Goal: Transaction & Acquisition: Purchase product/service

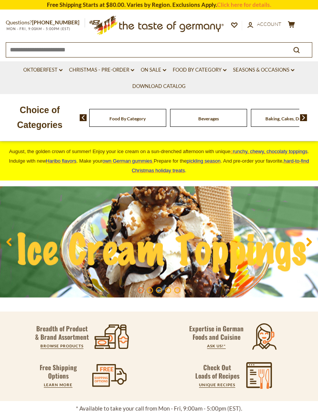
click at [145, 116] on div "Beverages" at bounding box center [127, 118] width 77 height 18
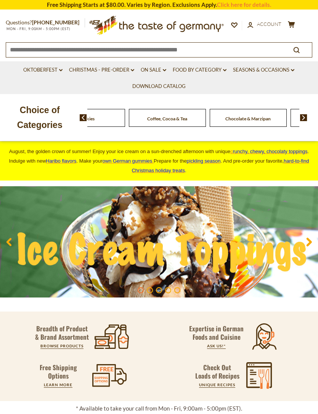
click at [302, 120] on img at bounding box center [303, 117] width 7 height 7
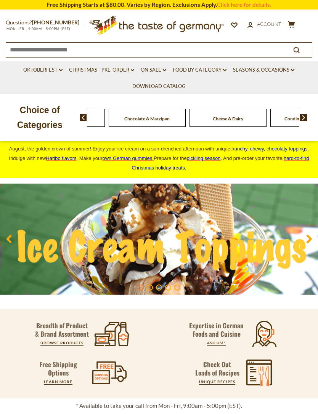
click at [202, 68] on link "Food By Category dropdown_arrow" at bounding box center [200, 70] width 54 height 8
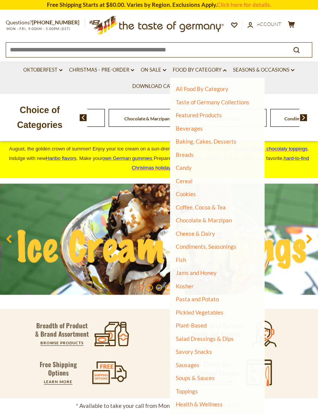
click at [191, 178] on link "Cereal" at bounding box center [184, 181] width 17 height 7
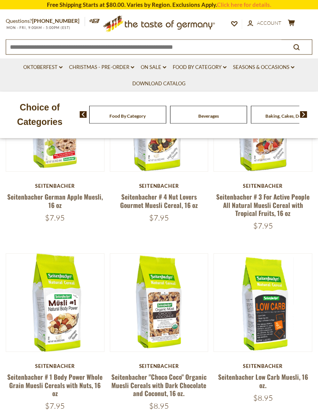
scroll to position [409, 0]
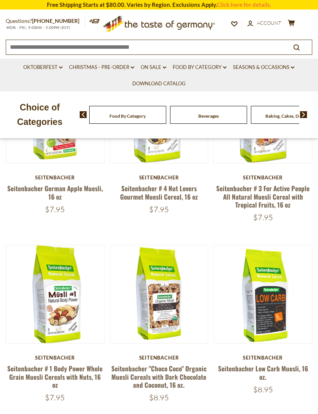
click at [67, 320] on link at bounding box center [55, 294] width 82 height 82
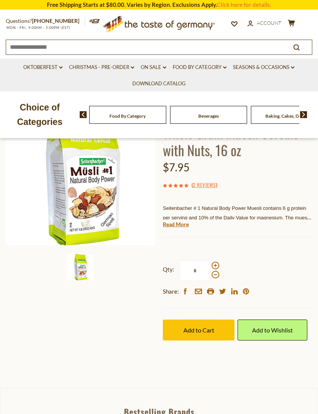
scroll to position [90, 0]
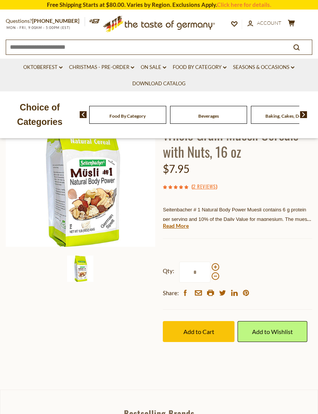
click at [87, 226] on img at bounding box center [80, 172] width 149 height 149
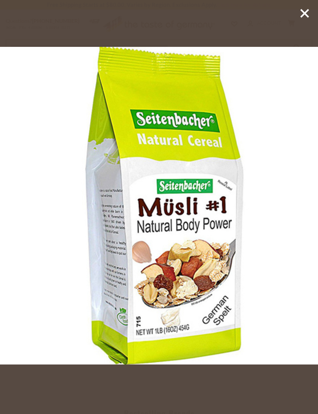
click at [300, 13] on icon at bounding box center [304, 13] width 11 height 11
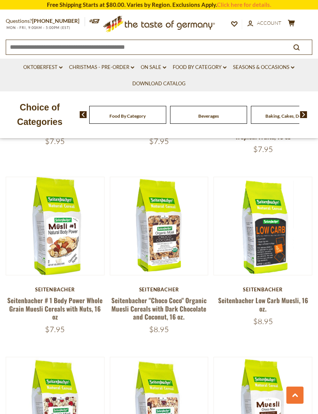
scroll to position [458, 0]
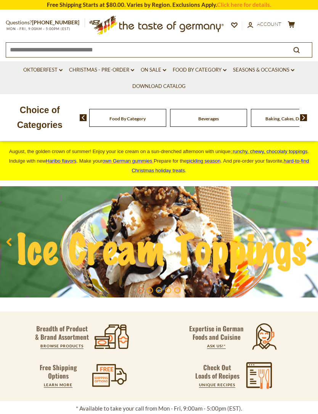
click at [202, 72] on link "Food By Category dropdown_arrow" at bounding box center [200, 70] width 54 height 8
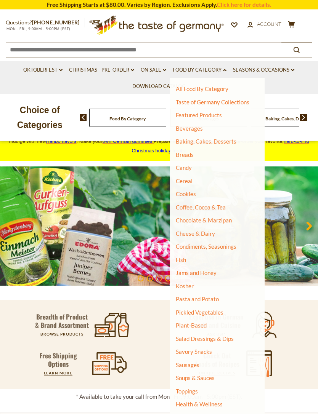
scroll to position [20, 0]
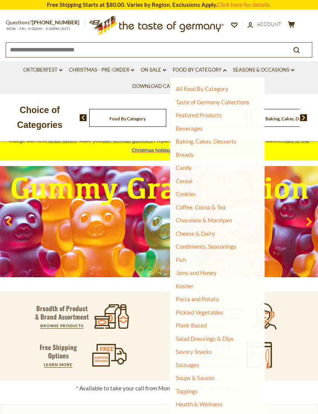
click at [223, 222] on link "Chocolate & Marzipan" at bounding box center [204, 220] width 56 height 7
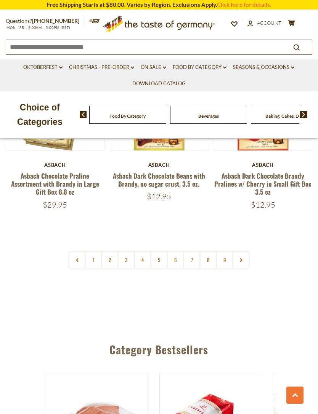
scroll to position [2151, 0]
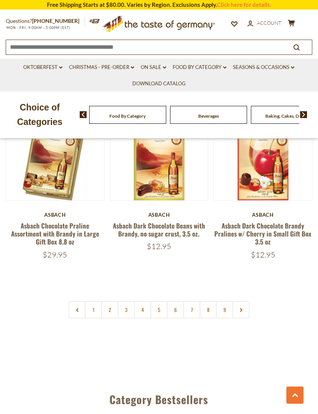
click at [115, 302] on link "2" at bounding box center [109, 310] width 17 height 17
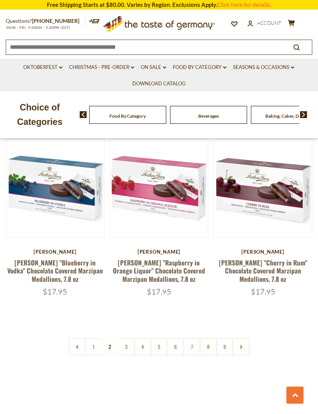
scroll to position [2139, 0]
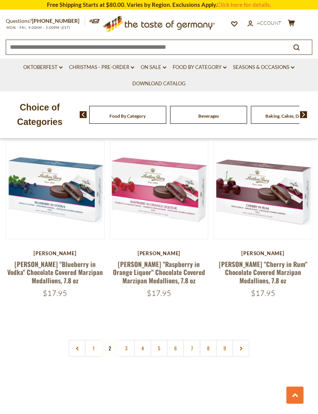
click at [245, 340] on link at bounding box center [241, 348] width 17 height 17
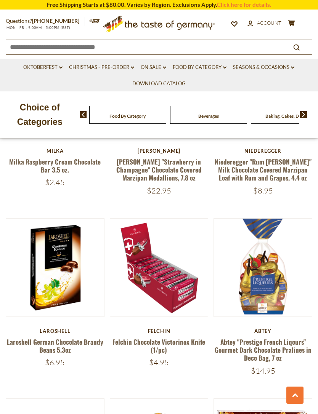
scroll to position [452, 0]
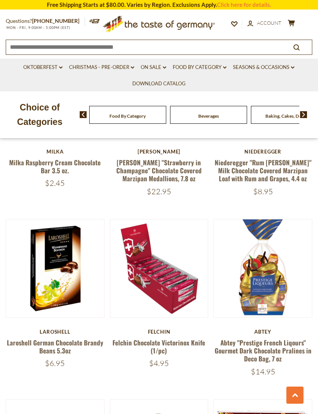
click at [142, 118] on div "Beverages" at bounding box center [127, 115] width 77 height 18
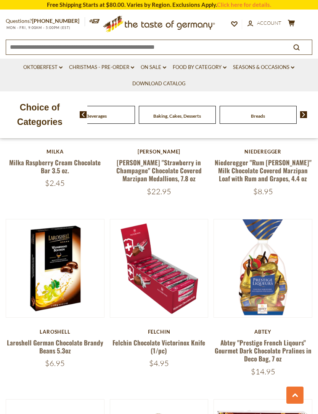
click at [208, 70] on link "Food By Category dropdown_arrow" at bounding box center [200, 67] width 54 height 8
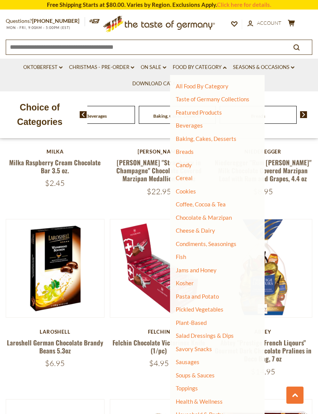
click at [104, 67] on link "Christmas - PRE-ORDER dropdown_arrow" at bounding box center [101, 67] width 65 height 8
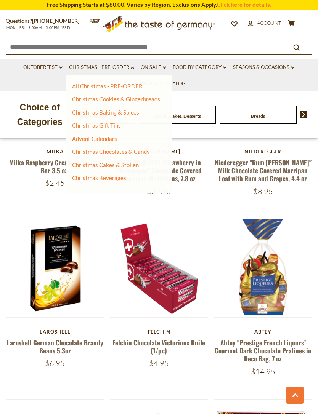
click at [131, 167] on link "Christmas Cakes & Stollen" at bounding box center [105, 165] width 67 height 7
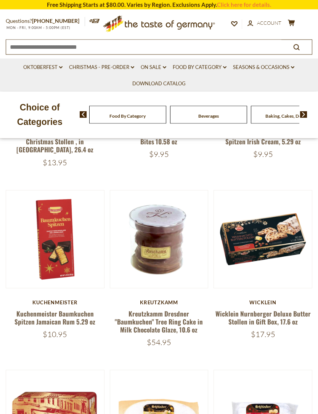
scroll to position [292, 0]
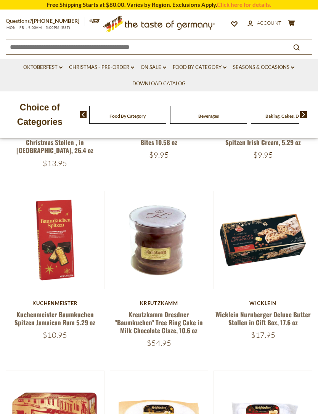
click at [180, 81] on link "Download Catalog" at bounding box center [158, 84] width 53 height 8
click at [78, 121] on div "Beverages" at bounding box center [39, 115] width 77 height 18
click at [196, 67] on link "Food By Category dropdown_arrow" at bounding box center [200, 67] width 54 height 8
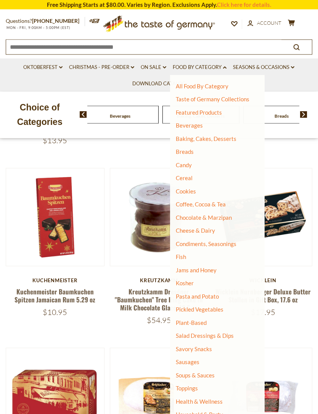
scroll to position [315, 0]
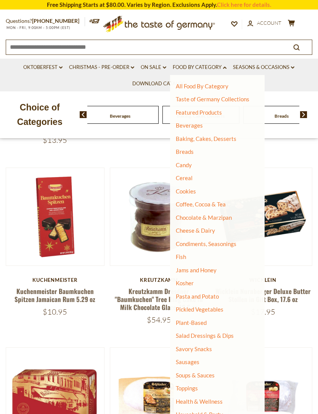
click at [187, 154] on link "Breads" at bounding box center [185, 151] width 18 height 7
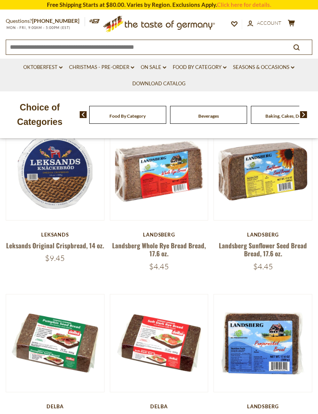
scroll to position [183, 0]
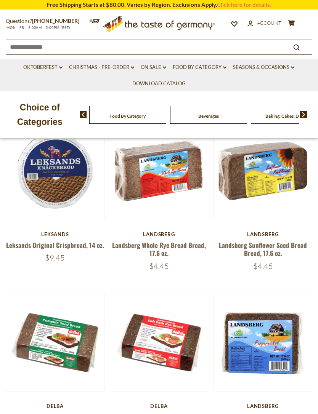
click at [272, 53] on button "Quick View" at bounding box center [262, 44] width 51 height 17
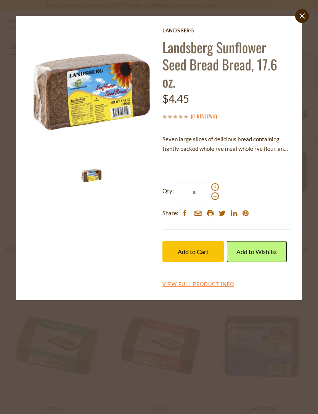
scroll to position [180, 0]
click at [51, 116] on img at bounding box center [91, 91] width 128 height 128
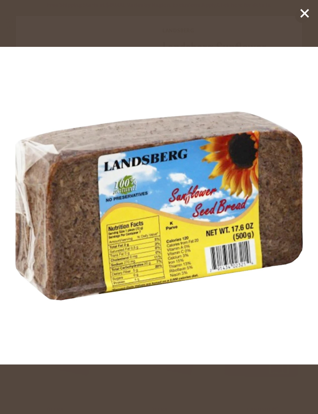
click at [300, 17] on icon at bounding box center [304, 13] width 11 height 11
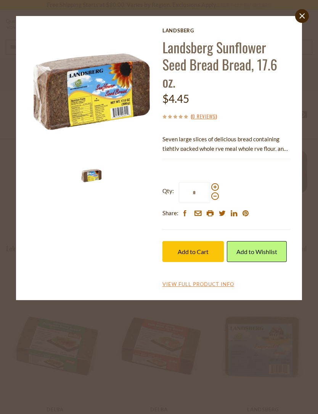
click at [301, 19] on link "close" at bounding box center [302, 16] width 14 height 14
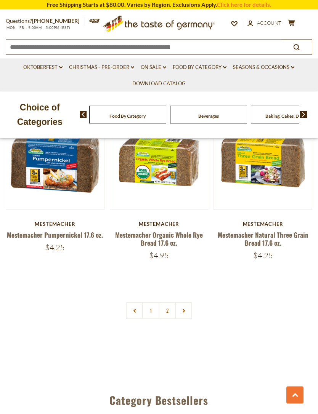
scroll to position [2114, 0]
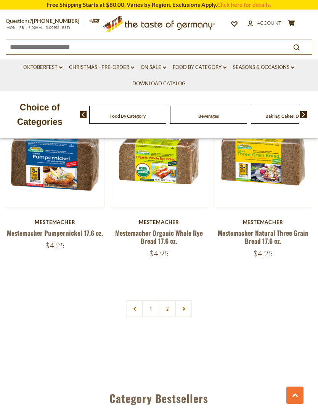
click at [170, 308] on link "2" at bounding box center [167, 308] width 17 height 17
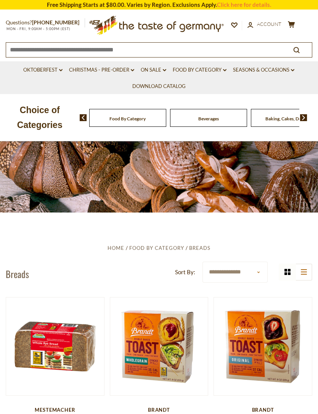
scroll to position [0, 0]
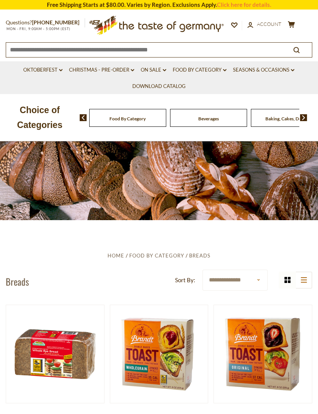
click at [206, 70] on link "Food By Category dropdown_arrow" at bounding box center [200, 70] width 54 height 8
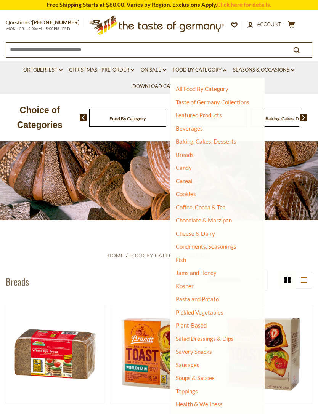
click at [228, 247] on link "Condiments, Seasonings" at bounding box center [206, 246] width 61 height 7
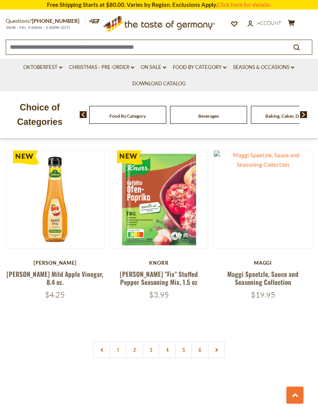
click at [219, 342] on link at bounding box center [216, 350] width 17 height 17
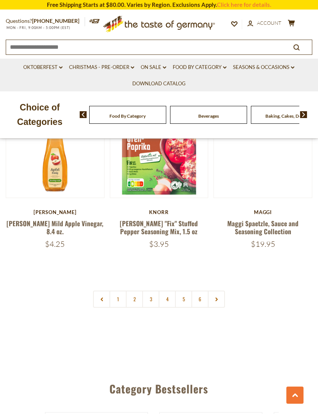
scroll to position [2146, 0]
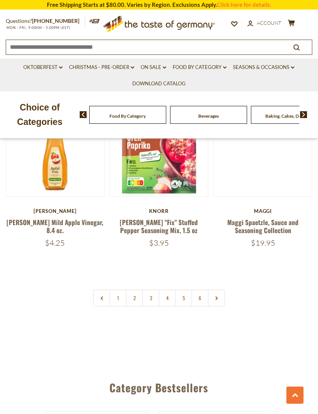
click at [217, 290] on link at bounding box center [216, 298] width 17 height 17
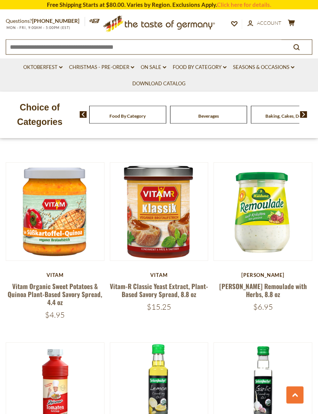
scroll to position [1385, 0]
click at [269, 94] on button "Quick View" at bounding box center [262, 85] width 51 height 17
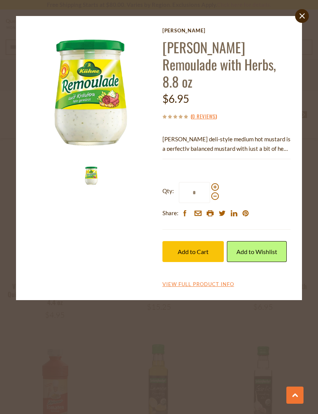
click at [300, 20] on link "close" at bounding box center [302, 16] width 14 height 14
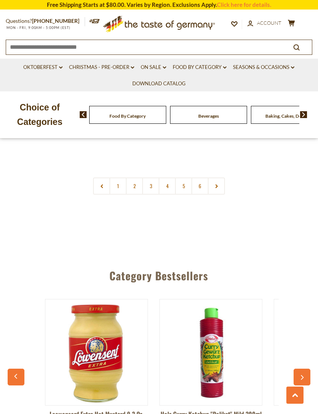
scroll to position [2250, 0]
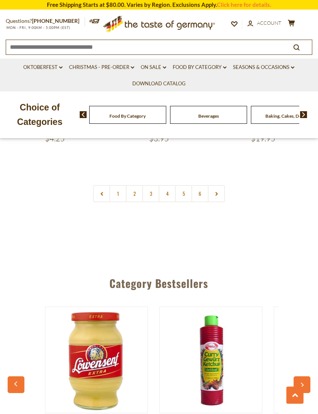
click at [216, 185] on link at bounding box center [216, 193] width 17 height 17
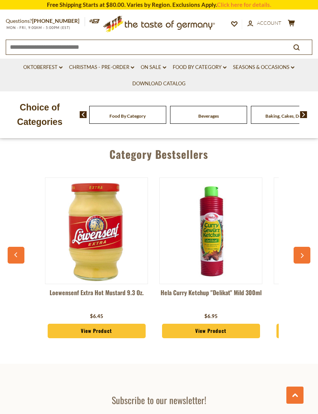
scroll to position [2382, 0]
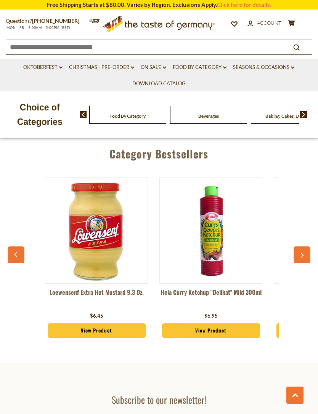
click at [229, 324] on link "View Product" at bounding box center [211, 331] width 98 height 14
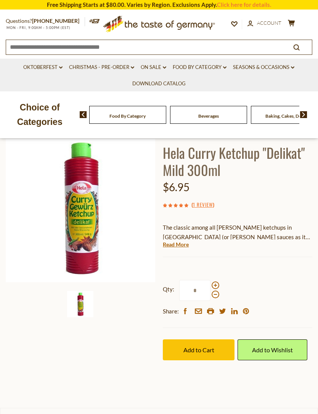
scroll to position [48, 0]
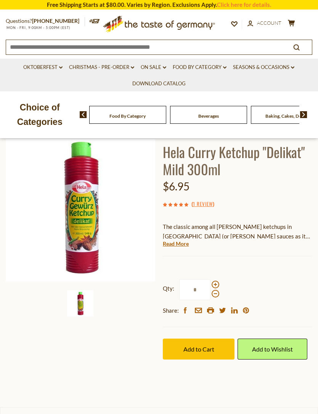
click at [197, 350] on span "Add to Cart" at bounding box center [198, 349] width 31 height 7
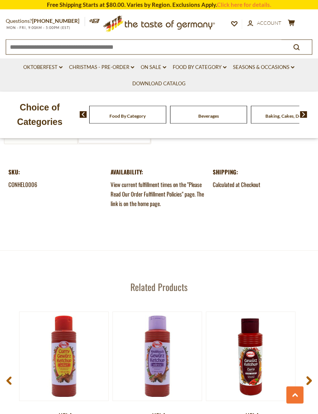
scroll to position [935, 0]
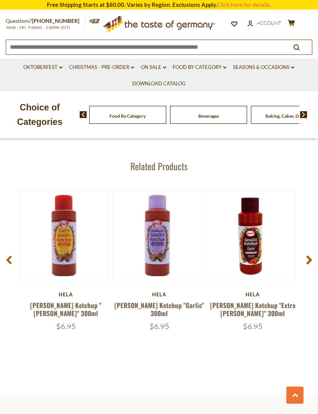
click at [72, 263] on link at bounding box center [64, 235] width 75 height 75
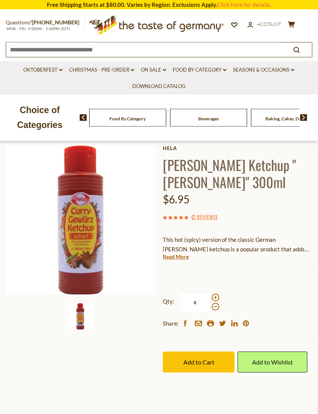
scroll to position [35, 0]
click at [198, 365] on button "Add to Cart" at bounding box center [199, 362] width 72 height 21
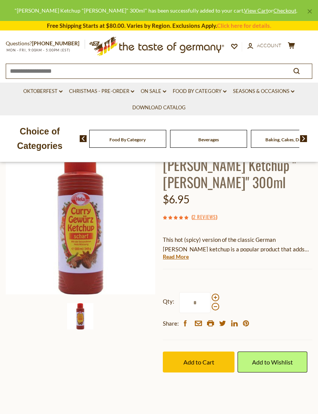
click at [204, 359] on span "Add to Cart" at bounding box center [198, 362] width 31 height 7
click at [291, 44] on icon at bounding box center [291, 45] width 7 height 6
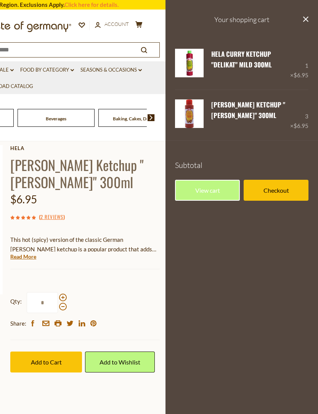
click at [243, 79] on link "Remove" at bounding box center [241, 75] width 23 height 7
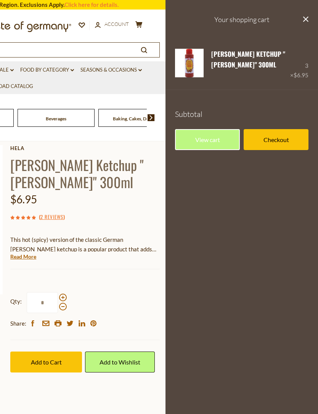
click at [217, 75] on link "Edit" at bounding box center [217, 75] width 13 height 7
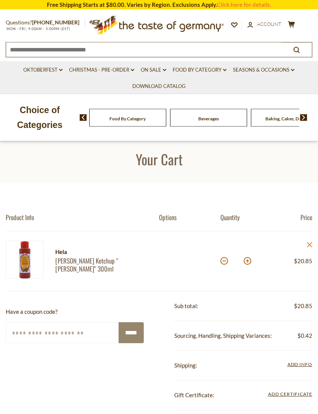
scroll to position [5, 0]
click at [223, 263] on button at bounding box center [224, 261] width 8 height 8
type input "*"
click at [226, 263] on button at bounding box center [224, 261] width 8 height 8
type input "*"
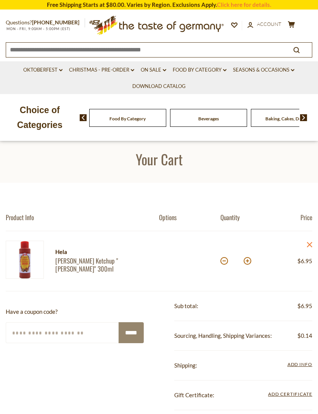
scroll to position [0, 0]
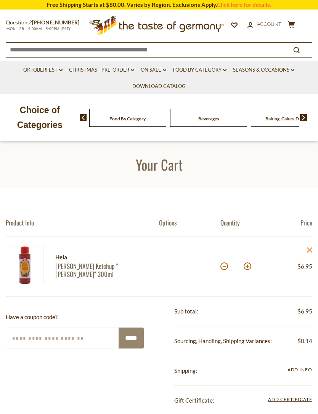
click at [202, 71] on link "Food By Category dropdown_arrow" at bounding box center [200, 70] width 54 height 8
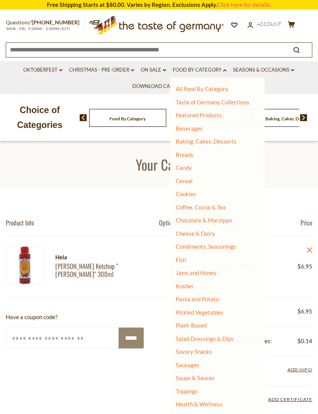
click at [215, 91] on link "All Food By Category" at bounding box center [202, 88] width 53 height 7
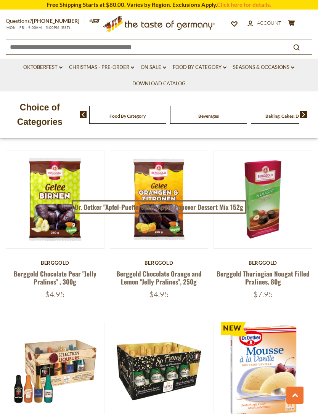
scroll to position [424, 0]
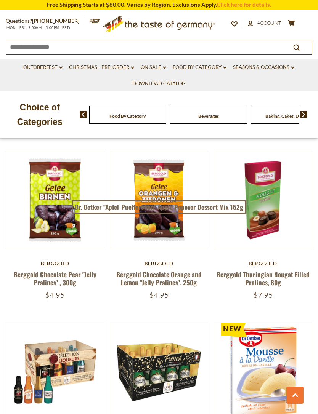
click at [169, 279] on link "Berggold Chocolate Orange and Lemon "Jelly Pralines", 250g" at bounding box center [158, 279] width 85 height 18
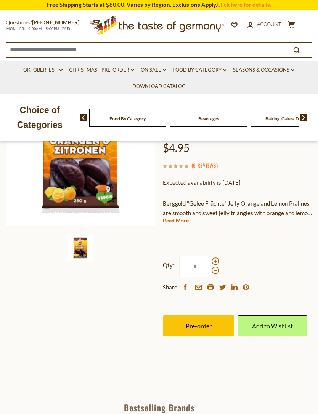
scroll to position [104, 0]
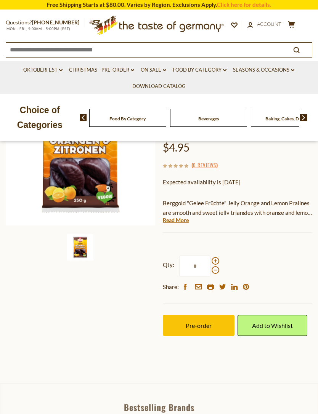
click at [204, 323] on span "Pre-order" at bounding box center [199, 325] width 26 height 7
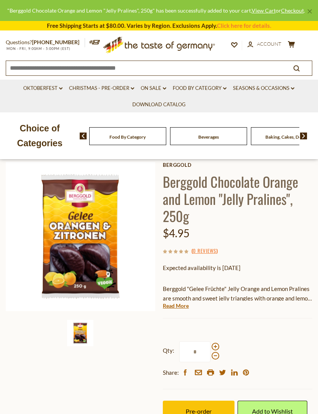
scroll to position [0, 0]
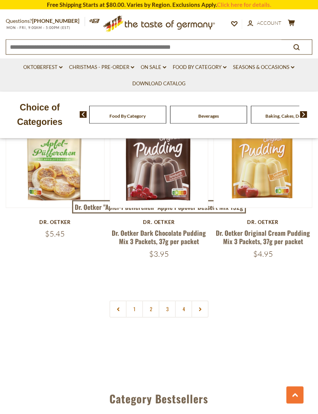
scroll to position [2081, 0]
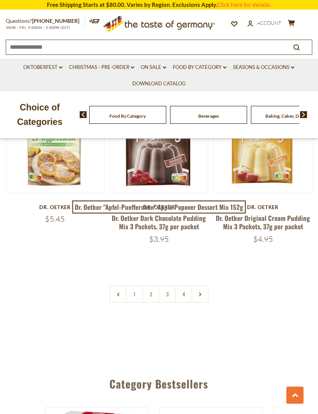
click at [200, 286] on link at bounding box center [199, 294] width 17 height 17
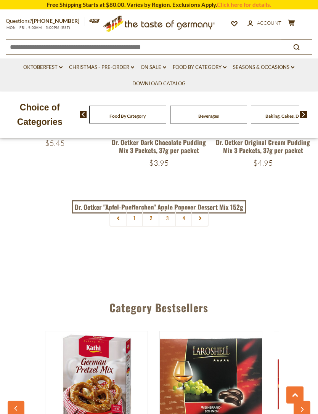
scroll to position [2141, 0]
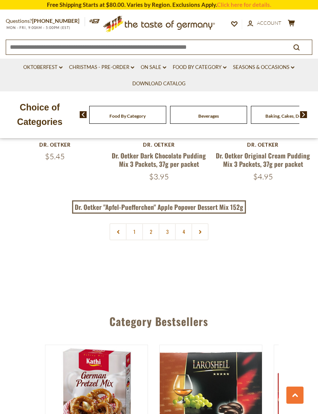
click at [167, 223] on link "3" at bounding box center [167, 231] width 17 height 17
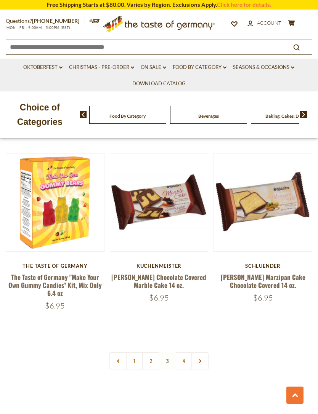
scroll to position [2006, 0]
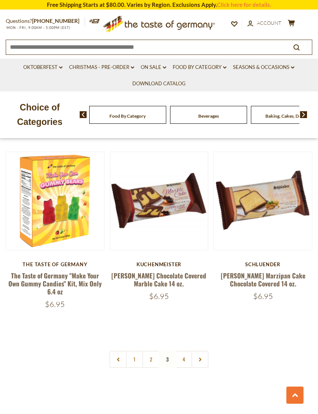
click at [188, 351] on link "4" at bounding box center [183, 359] width 17 height 17
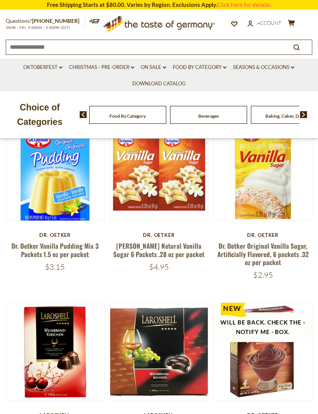
scroll to position [0, 0]
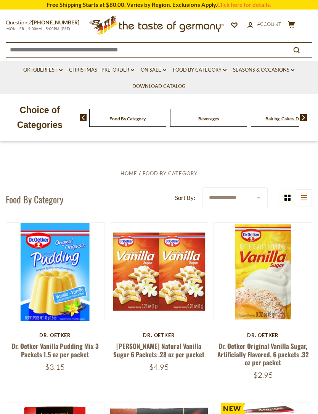
click at [47, 69] on link "Oktoberfest dropdown_arrow" at bounding box center [42, 70] width 39 height 8
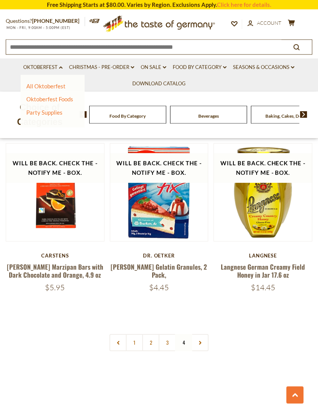
scroll to position [1129, 0]
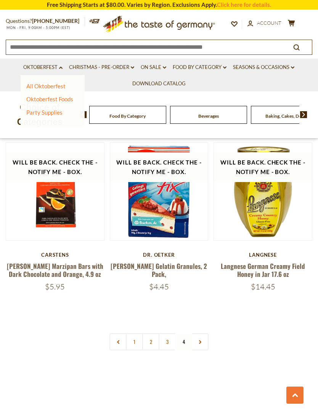
click at [151, 342] on link "2" at bounding box center [150, 342] width 17 height 17
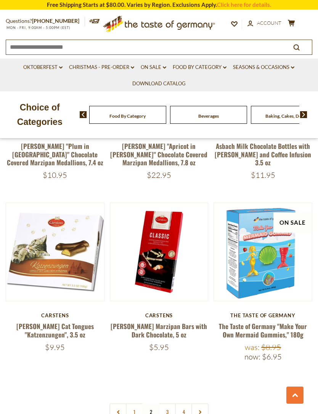
scroll to position [2003, 0]
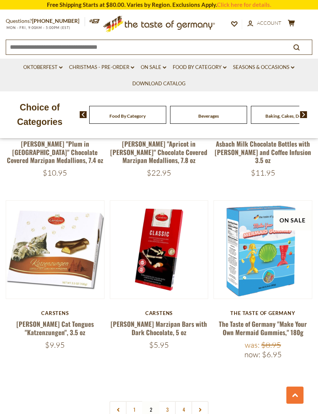
click at [202, 408] on icon at bounding box center [200, 410] width 5 height 4
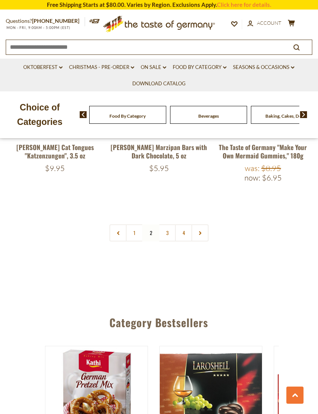
scroll to position [2183, 0]
click at [203, 224] on link at bounding box center [199, 232] width 17 height 17
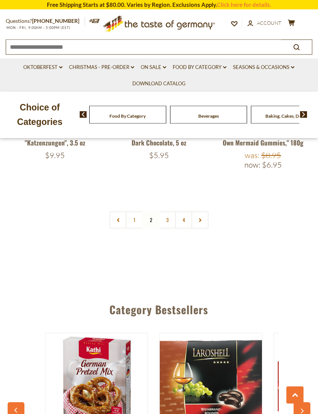
scroll to position [2195, 0]
click at [167, 212] on link "3" at bounding box center [167, 220] width 17 height 17
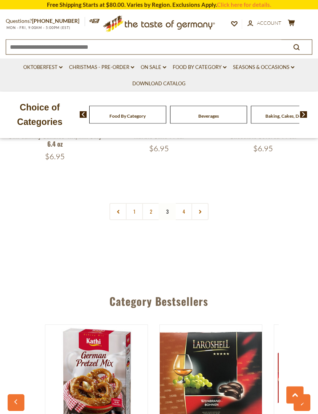
scroll to position [2154, 0]
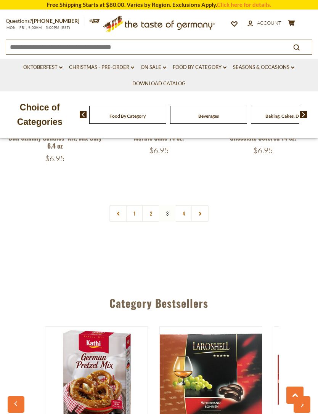
click at [186, 205] on link "4" at bounding box center [183, 213] width 17 height 17
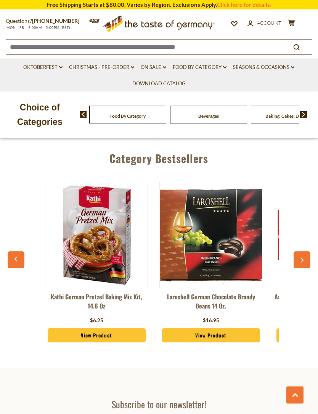
scroll to position [1403, 0]
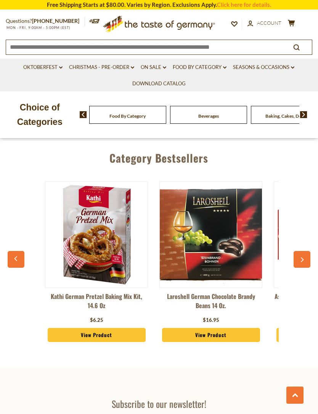
click at [215, 70] on link "Food By Category dropdown_arrow" at bounding box center [200, 67] width 54 height 8
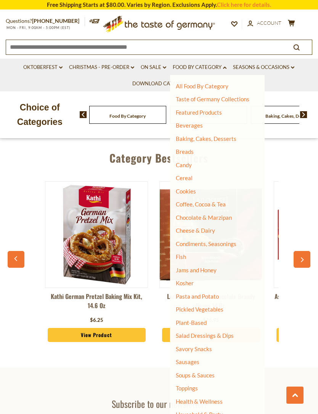
scroll to position [1401, 0]
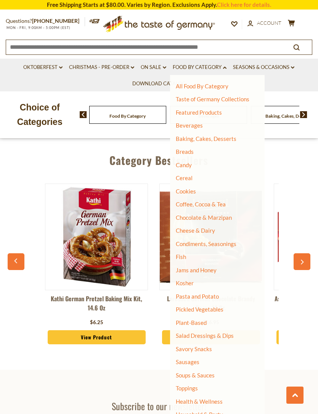
click at [207, 373] on link "Soups & Sauces" at bounding box center [195, 375] width 39 height 7
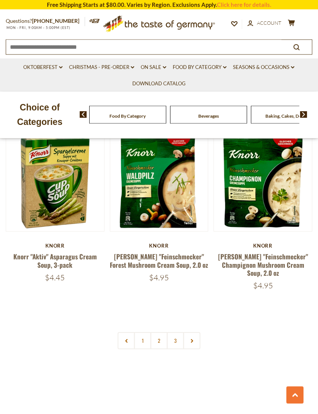
scroll to position [2061, 0]
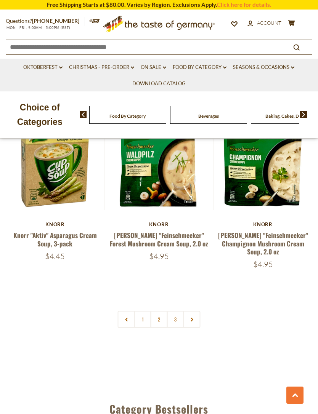
click at [193, 311] on link at bounding box center [191, 319] width 17 height 17
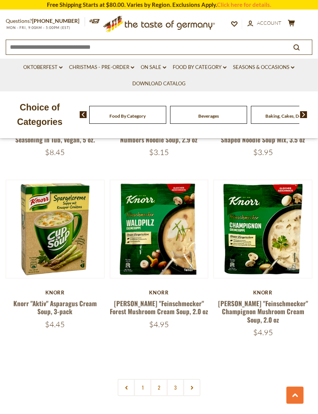
scroll to position [1996, 0]
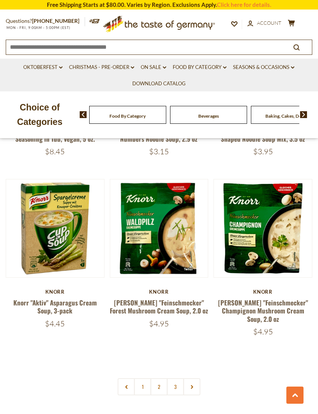
click at [161, 378] on link "2" at bounding box center [159, 386] width 17 height 17
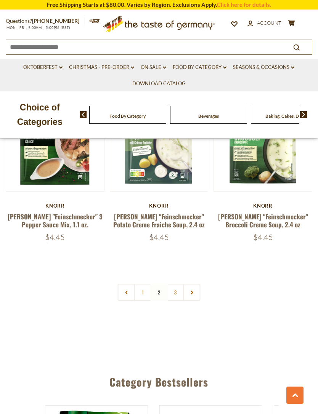
scroll to position [2064, 0]
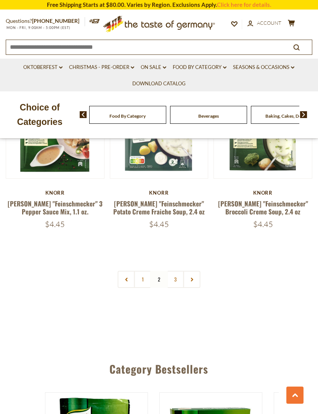
click at [176, 271] on link "3" at bounding box center [175, 279] width 17 height 17
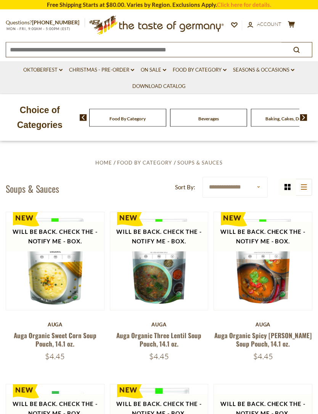
scroll to position [0, 0]
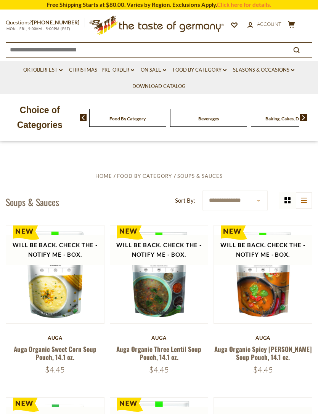
click at [178, 84] on link "Download Catalog" at bounding box center [158, 86] width 53 height 8
click at [201, 73] on link "Food By Category dropdown_arrow" at bounding box center [200, 70] width 54 height 8
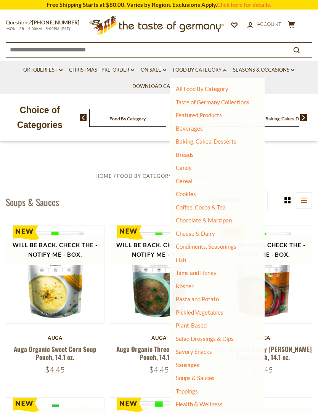
click at [212, 233] on link "Cheese & Dairy" at bounding box center [195, 233] width 39 height 7
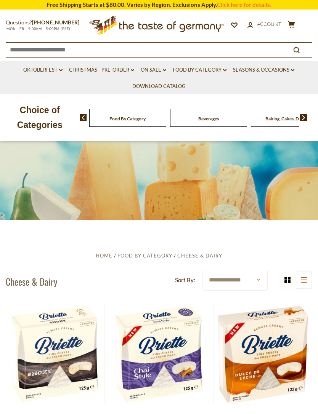
click at [210, 72] on link "Food By Category dropdown_arrow" at bounding box center [200, 70] width 54 height 8
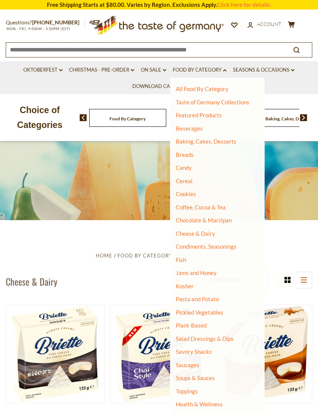
click at [227, 337] on link "Salad Dressings & Dips" at bounding box center [205, 338] width 58 height 7
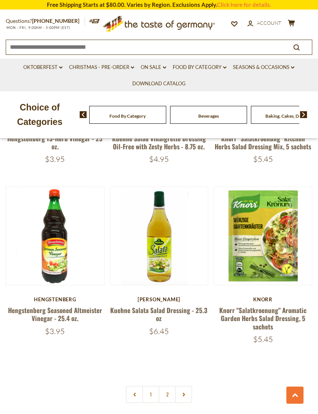
scroll to position [1981, 0]
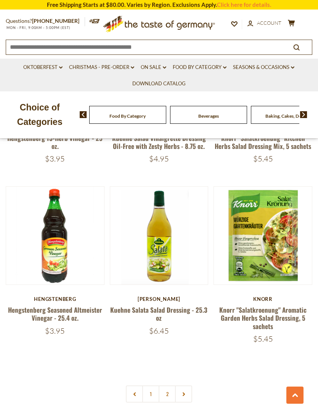
click at [167, 386] on link "2" at bounding box center [167, 394] width 17 height 17
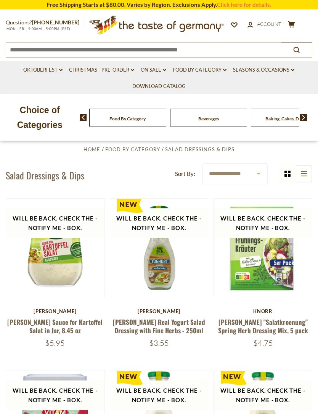
scroll to position [0, 0]
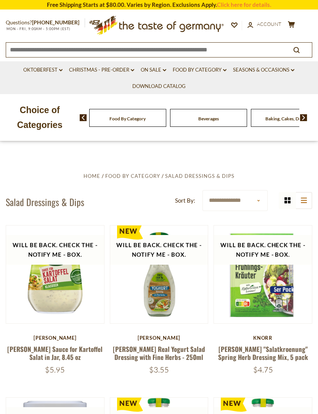
click at [204, 71] on link "Food By Category dropdown_arrow" at bounding box center [200, 70] width 54 height 8
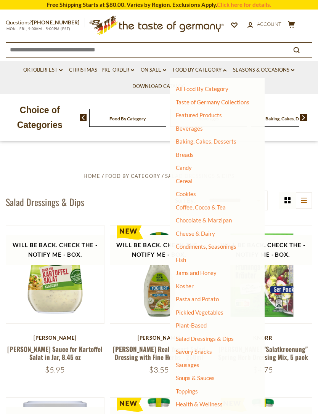
click at [223, 243] on link "Condiments, Seasonings" at bounding box center [206, 246] width 61 height 7
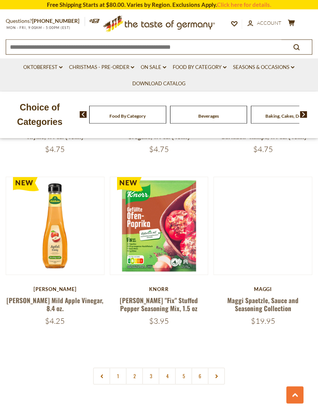
scroll to position [2070, 0]
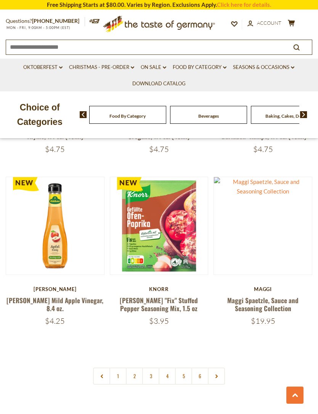
click at [138, 368] on link "2" at bounding box center [134, 376] width 17 height 17
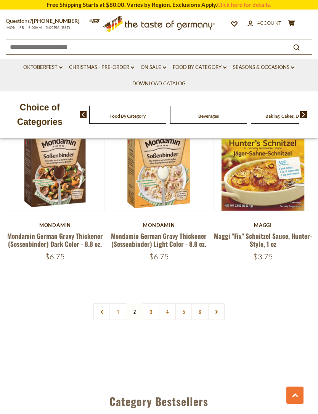
scroll to position [2121, 0]
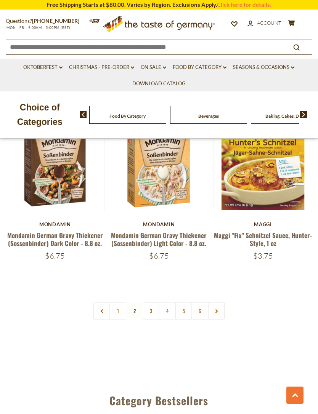
click at [152, 303] on link "3" at bounding box center [150, 311] width 17 height 17
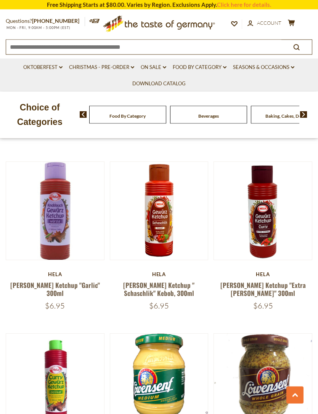
scroll to position [1382, 0]
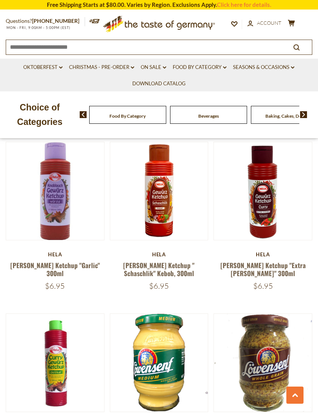
click at [262, 233] on img at bounding box center [263, 191] width 98 height 98
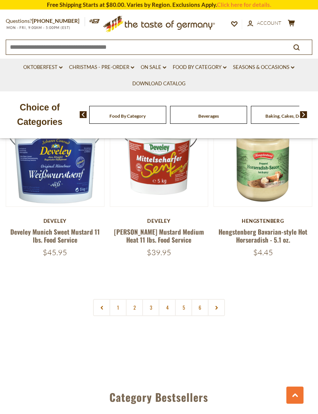
scroll to position [2112, 0]
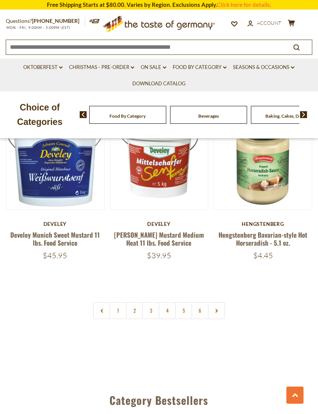
click at [152, 302] on link "3" at bounding box center [150, 310] width 17 height 17
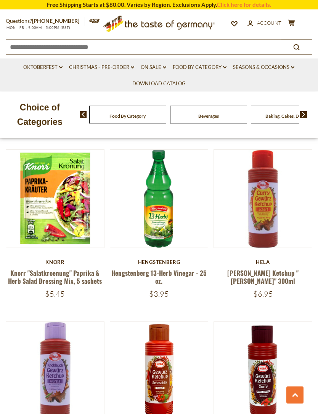
scroll to position [1192, 0]
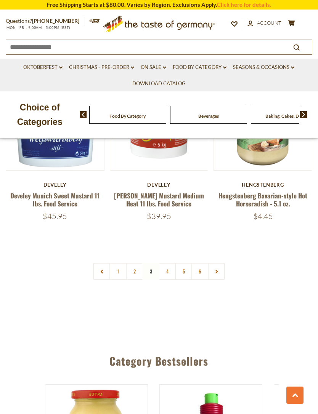
click at [166, 263] on link "4" at bounding box center [167, 271] width 17 height 17
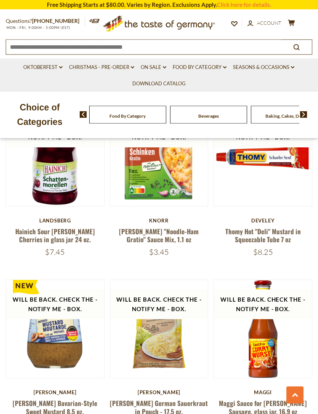
scroll to position [1655, 0]
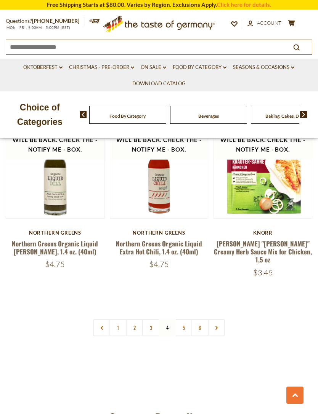
click at [184, 319] on link "5" at bounding box center [183, 327] width 17 height 17
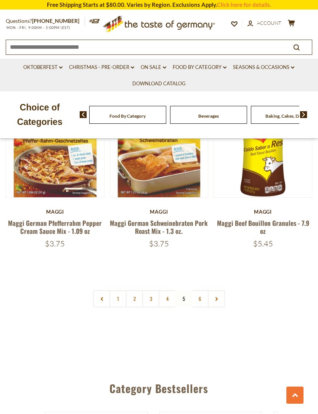
click at [199, 290] on link "6" at bounding box center [199, 298] width 17 height 17
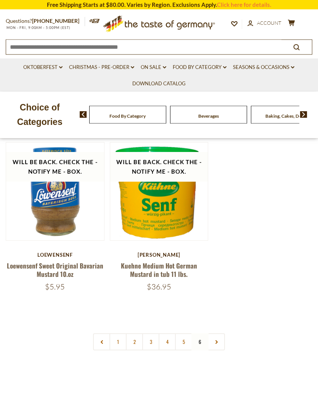
scroll to position [332, 0]
click at [121, 342] on link "1" at bounding box center [117, 342] width 17 height 17
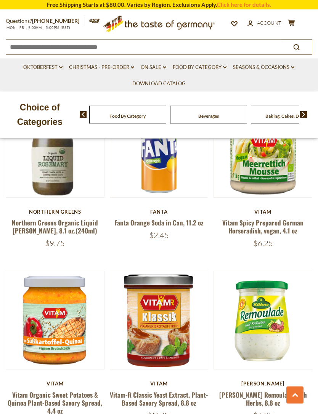
scroll to position [1277, 0]
click at [269, 313] on link at bounding box center [263, 320] width 82 height 82
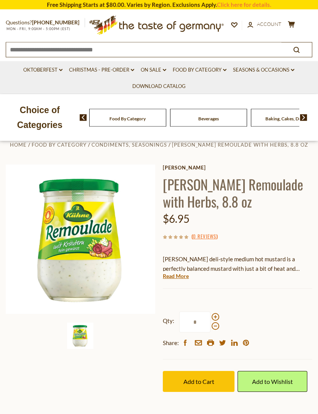
scroll to position [16, 0]
click at [176, 276] on link "Read More" at bounding box center [176, 277] width 26 height 8
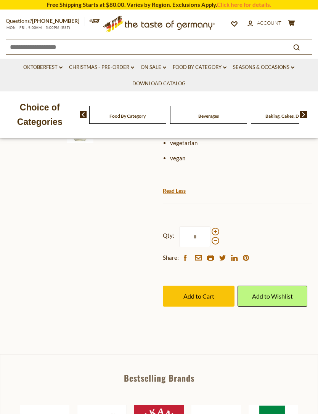
scroll to position [224, 0]
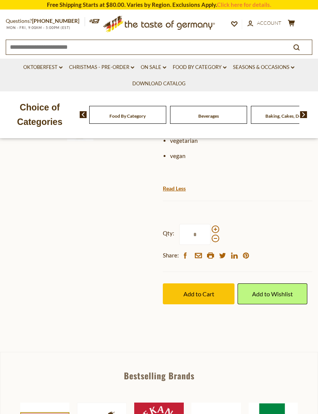
click at [197, 300] on button "Add to Cart" at bounding box center [199, 294] width 72 height 21
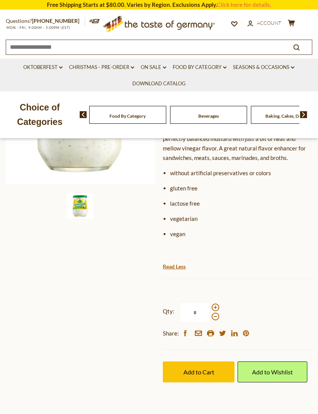
scroll to position [163, 0]
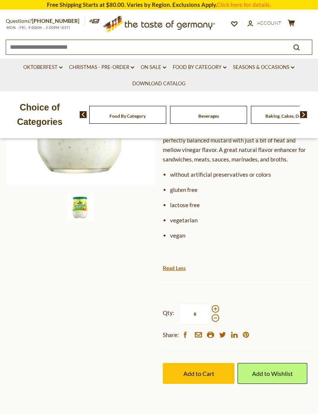
click at [273, 68] on link "Seasons & Occasions dropdown_arrow" at bounding box center [263, 67] width 61 height 8
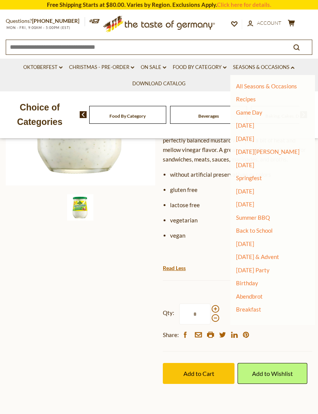
click at [267, 215] on link "Summer BBQ" at bounding box center [253, 217] width 34 height 7
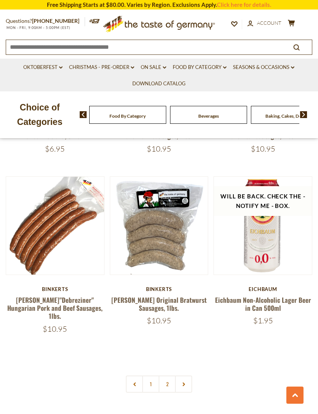
scroll to position [2064, 0]
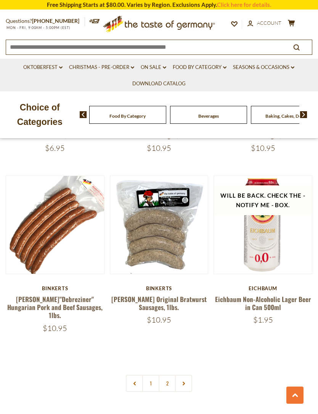
click at [169, 375] on link "2" at bounding box center [167, 383] width 17 height 17
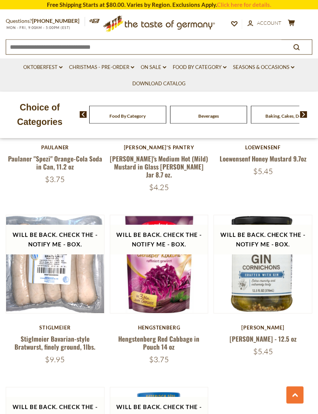
scroll to position [974, 0]
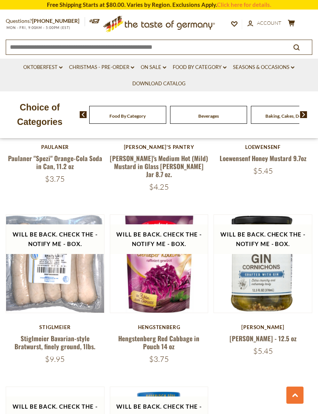
click at [85, 334] on link "Stiglmeier Bavarian-style Bratwurst, finely ground, 1lbs." at bounding box center [54, 343] width 81 height 18
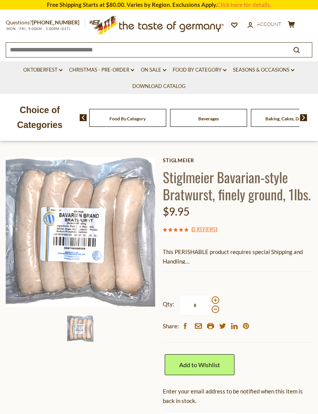
click at [198, 232] on link "3 Reviews" at bounding box center [204, 229] width 23 height 8
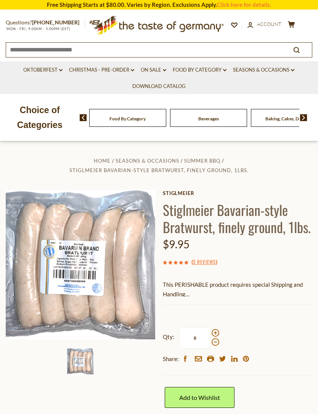
click at [206, 264] on link "3 Reviews" at bounding box center [204, 262] width 23 height 8
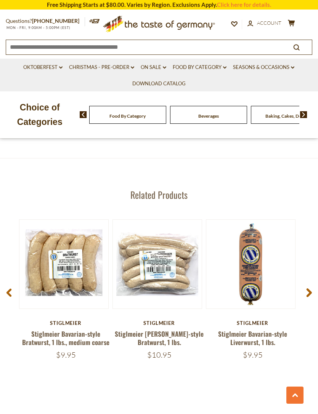
scroll to position [1014, 0]
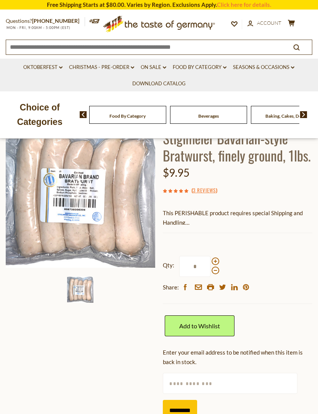
click at [208, 189] on link "3 Reviews" at bounding box center [204, 190] width 23 height 8
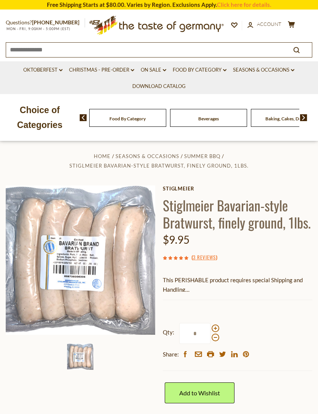
scroll to position [0, 0]
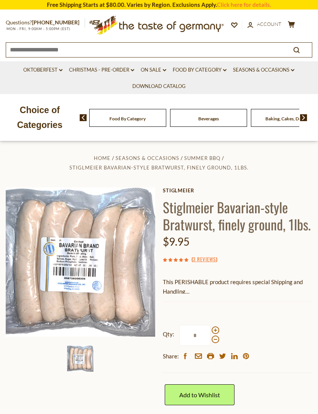
click at [208, 261] on link "3 Reviews" at bounding box center [204, 259] width 23 height 8
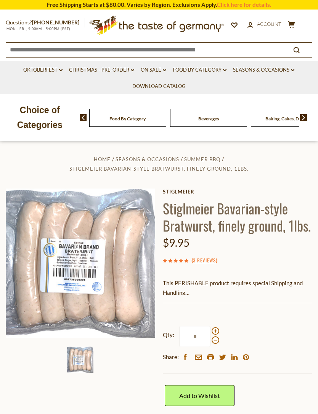
click at [209, 71] on link "Food By Category dropdown_arrow" at bounding box center [200, 70] width 54 height 8
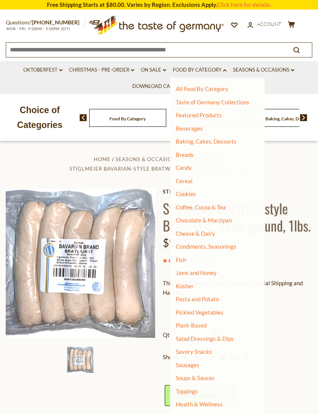
click at [223, 153] on li "Breads" at bounding box center [213, 155] width 74 height 8
click at [221, 142] on link "Baking, Cakes, Desserts" at bounding box center [206, 141] width 61 height 7
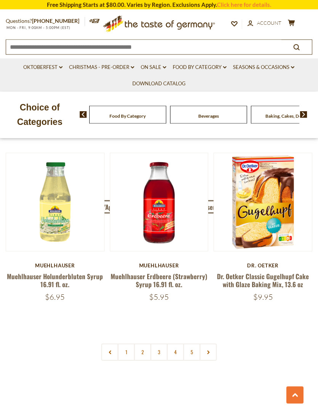
scroll to position [2071, 0]
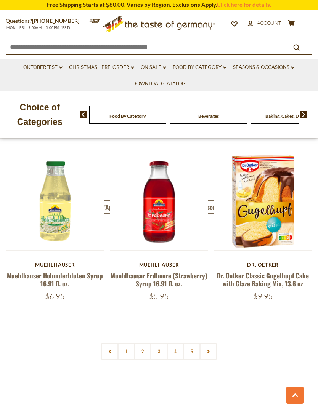
click at [142, 343] on link "2" at bounding box center [142, 351] width 17 height 17
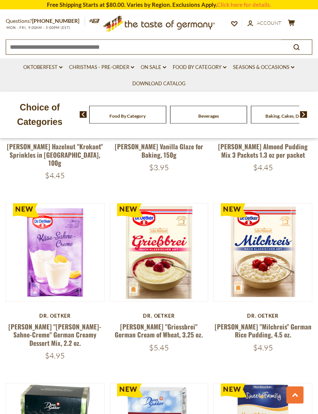
scroll to position [626, 0]
click at [285, 280] on link at bounding box center [263, 253] width 82 height 82
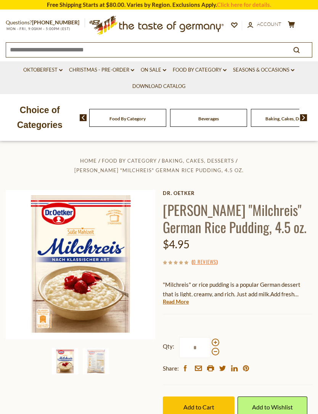
click at [180, 303] on link "Read More" at bounding box center [176, 302] width 26 height 8
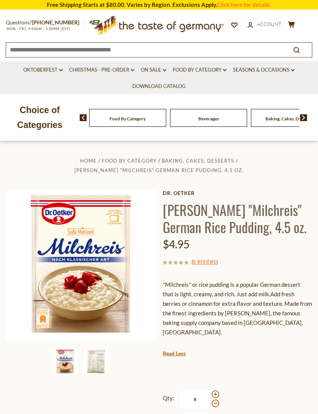
click at [92, 359] on img at bounding box center [96, 361] width 26 height 26
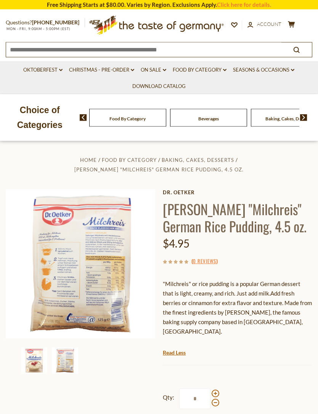
scroll to position [2, 0]
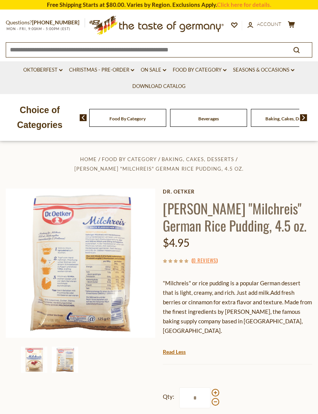
click at [83, 262] on img at bounding box center [80, 263] width 149 height 149
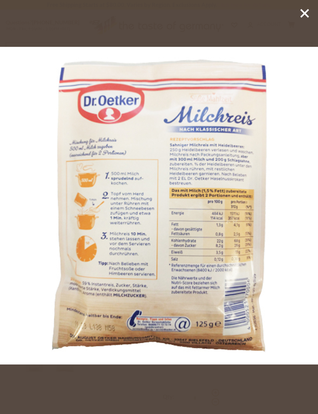
click at [305, 14] on line at bounding box center [305, 14] width 8 height 8
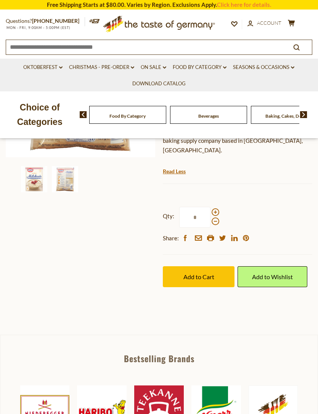
scroll to position [178, 0]
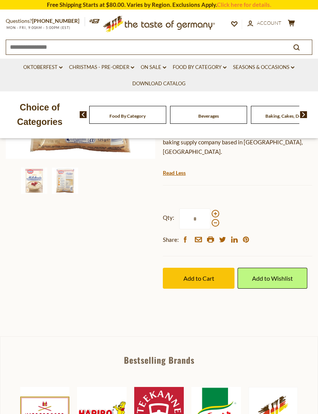
click at [199, 275] on span "Add to Cart" at bounding box center [198, 278] width 31 height 7
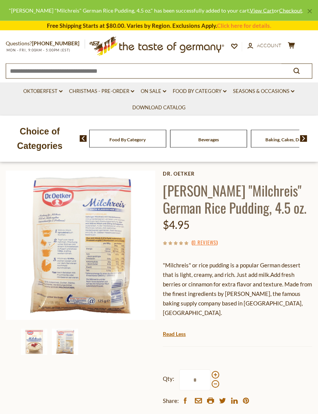
scroll to position [0, 0]
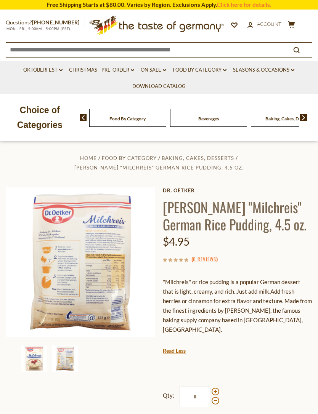
click at [153, 89] on link "Download Catalog" at bounding box center [158, 86] width 53 height 8
click at [159, 73] on link "On Sale dropdown_arrow" at bounding box center [154, 70] width 26 height 8
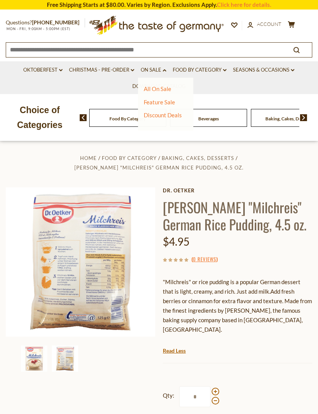
click at [159, 91] on link "All On Sale" at bounding box center [157, 88] width 27 height 7
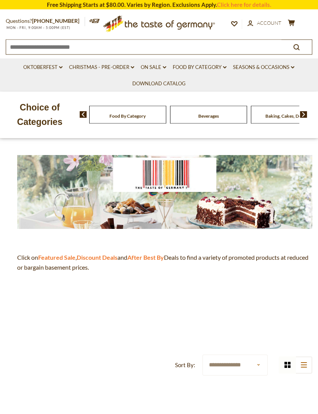
scroll to position [71, 0]
click at [56, 257] on strong "Featured Sale" at bounding box center [56, 257] width 37 height 7
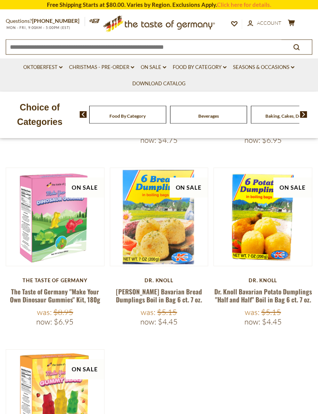
scroll to position [266, 0]
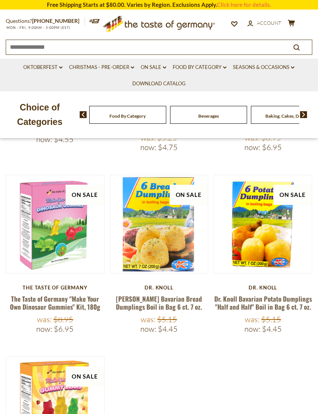
click at [273, 251] on link at bounding box center [263, 224] width 82 height 82
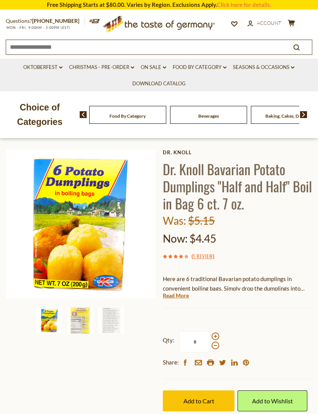
scroll to position [41, 0]
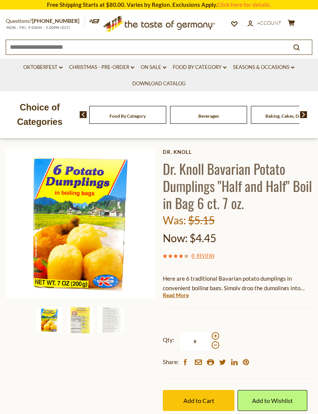
click at [206, 398] on span "Add to Cart" at bounding box center [198, 400] width 31 height 7
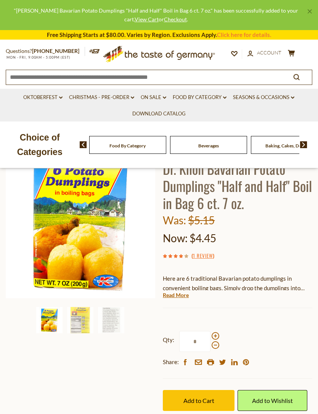
click at [209, 99] on link "Food By Category dropdown_arrow" at bounding box center [200, 97] width 54 height 8
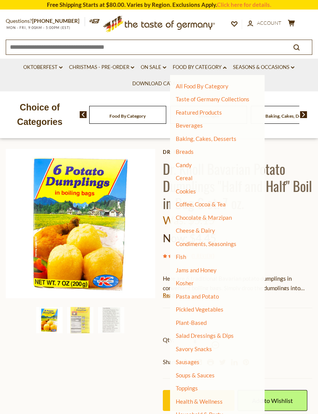
click at [299, 239] on div "Now: $4.45" at bounding box center [237, 238] width 149 height 18
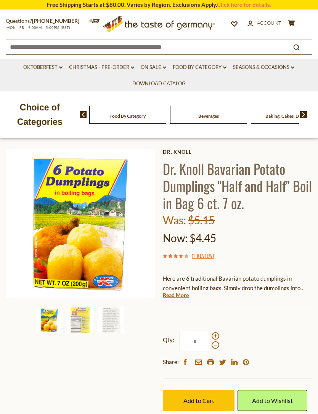
click at [290, 24] on icon at bounding box center [291, 23] width 7 height 6
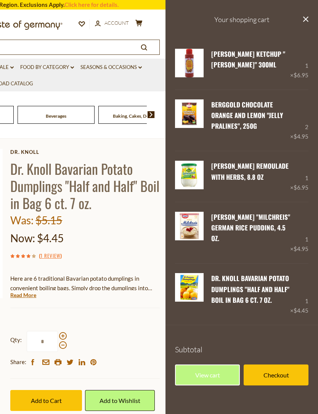
click at [305, 19] on icon "close" at bounding box center [306, 19] width 6 height 6
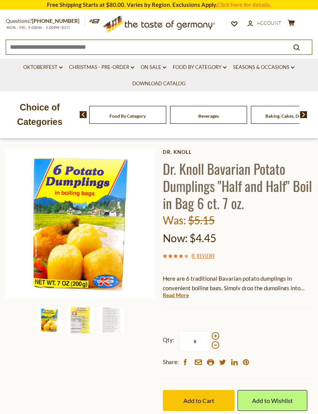
click at [204, 69] on link "Food By Category dropdown_arrow" at bounding box center [200, 67] width 54 height 8
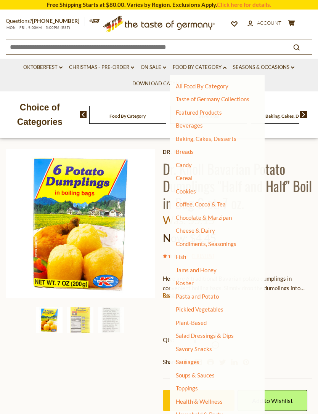
click at [186, 254] on link "Fish" at bounding box center [181, 256] width 10 height 7
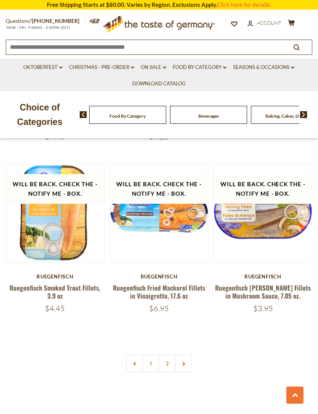
scroll to position [2104, 0]
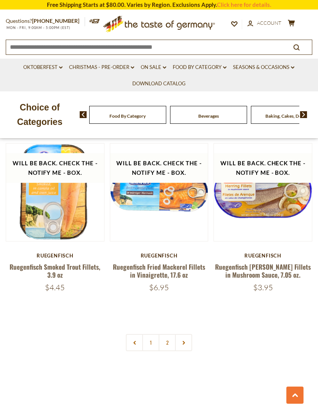
click at [176, 334] on link at bounding box center [183, 342] width 17 height 17
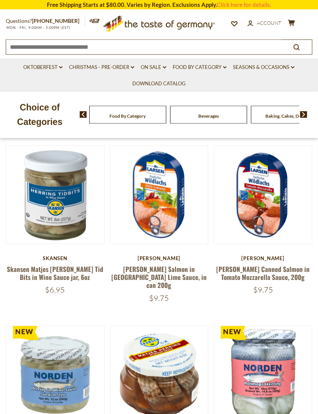
scroll to position [138, 0]
